Goal: Check status: Check status

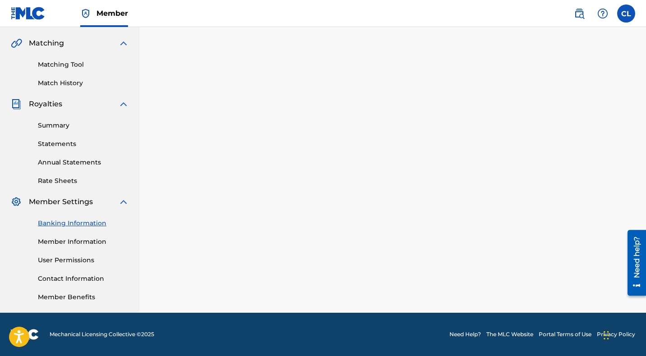
click at [67, 62] on link "Matching Tool" at bounding box center [83, 64] width 91 height 9
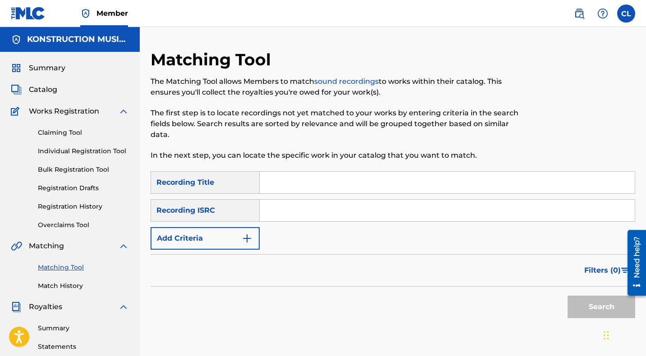
click at [80, 208] on link "Registration History" at bounding box center [83, 206] width 91 height 9
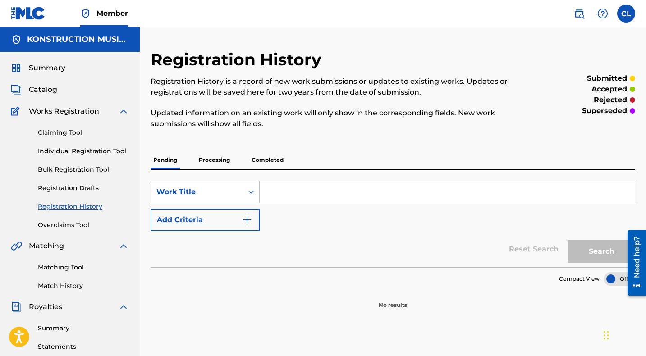
click at [213, 159] on p "Processing" at bounding box center [214, 160] width 37 height 19
click at [259, 159] on p "Completed" at bounding box center [267, 160] width 37 height 19
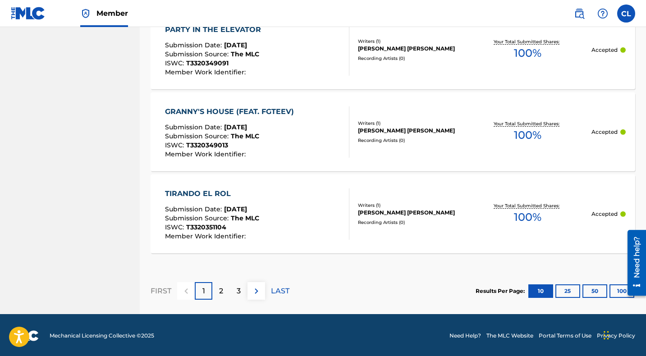
scroll to position [892, 0]
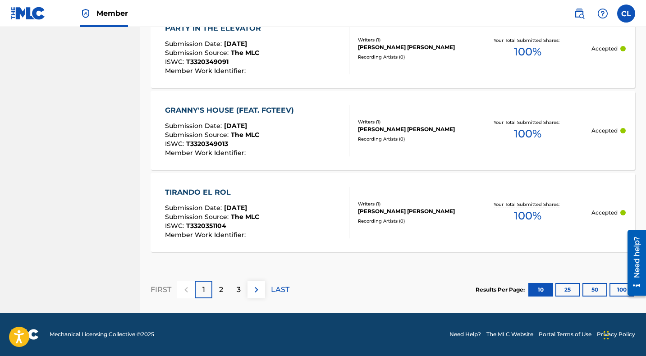
click at [616, 290] on button "100" at bounding box center [621, 290] width 25 height 14
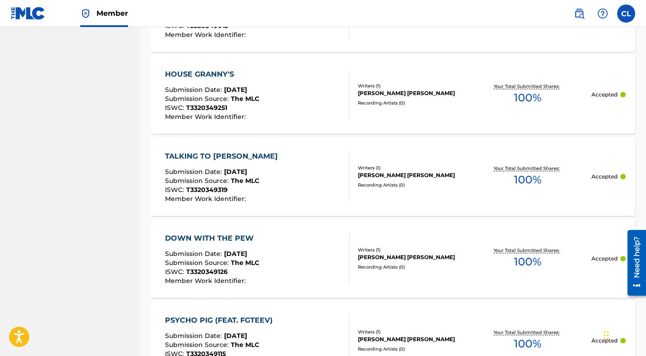
scroll to position [0, 0]
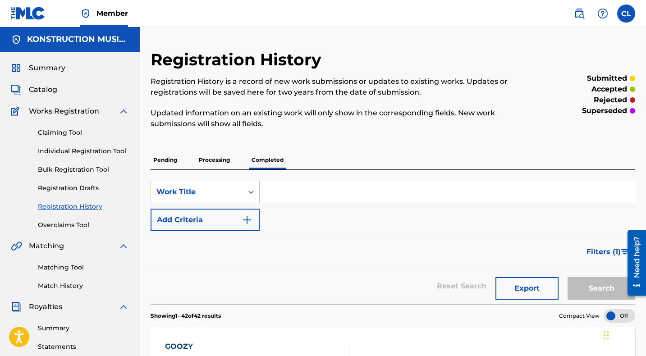
click at [51, 66] on span "Summary" at bounding box center [47, 68] width 37 height 11
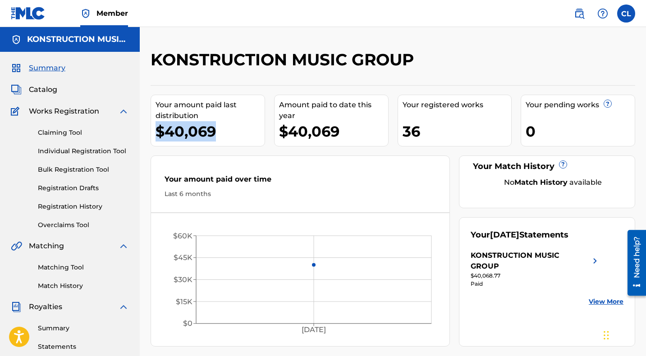
drag, startPoint x: 219, startPoint y: 133, endPoint x: 187, endPoint y: 128, distance: 32.4
click at [155, 127] on div "$40,069" at bounding box center [209, 131] width 109 height 20
drag, startPoint x: 276, startPoint y: 127, endPoint x: 360, endPoint y: 131, distance: 83.9
click at [360, 131] on div "Amount paid to date this year $40,069" at bounding box center [331, 121] width 114 height 52
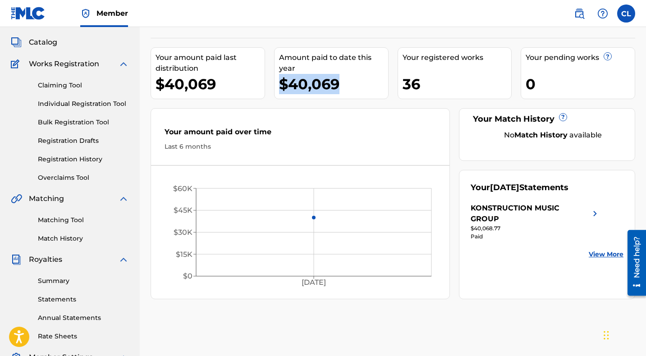
scroll to position [2, 0]
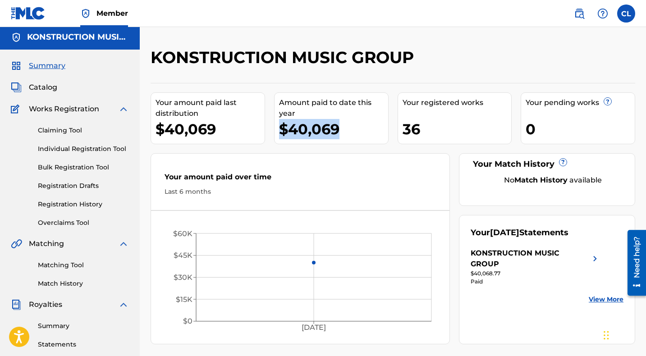
click at [607, 295] on link "View More" at bounding box center [606, 299] width 35 height 9
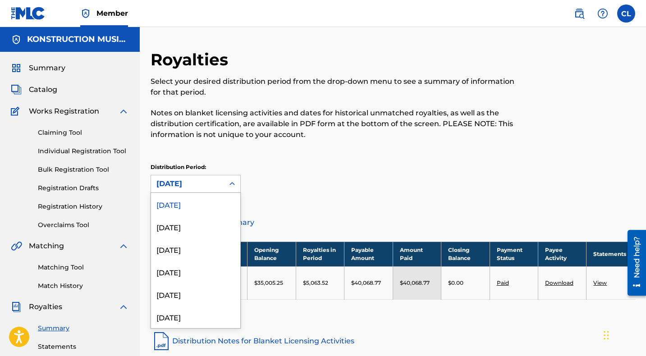
click at [226, 186] on div at bounding box center [232, 184] width 16 height 16
click at [191, 228] on div "[DATE]" at bounding box center [195, 226] width 89 height 23
